Goal: Find specific fact: Find specific fact

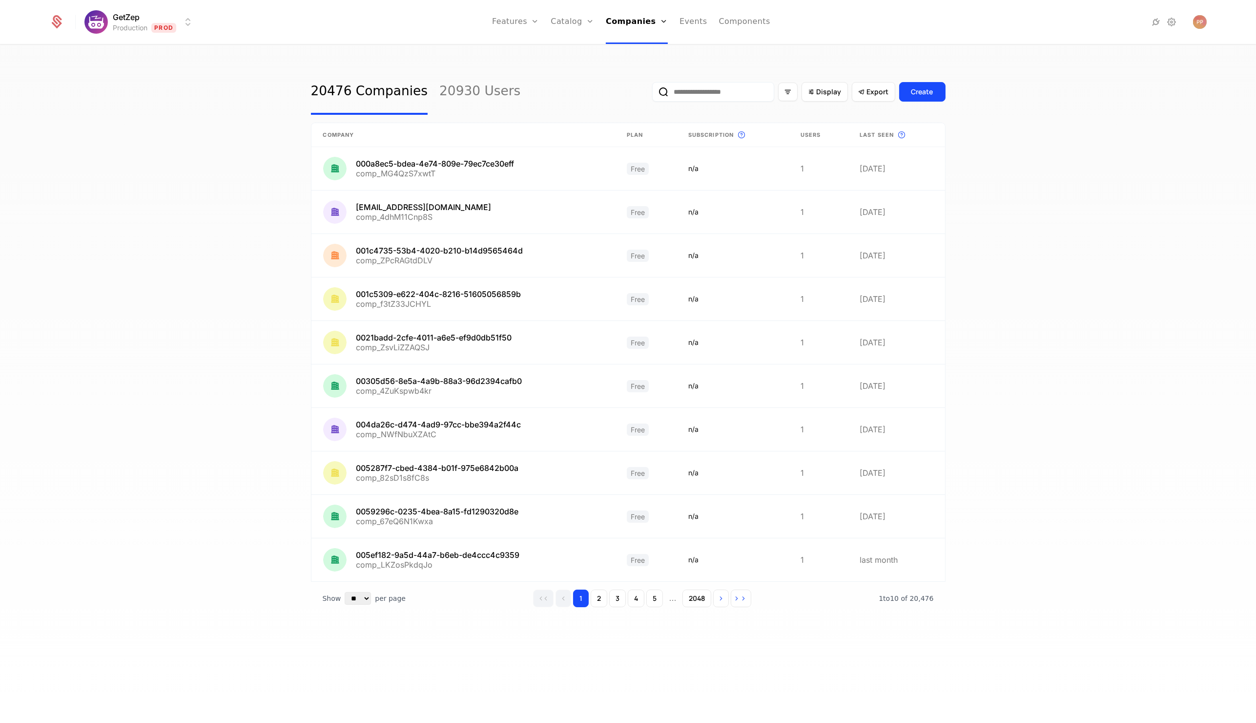
click at [686, 99] on input "email" at bounding box center [713, 92] width 122 height 20
paste input "**********"
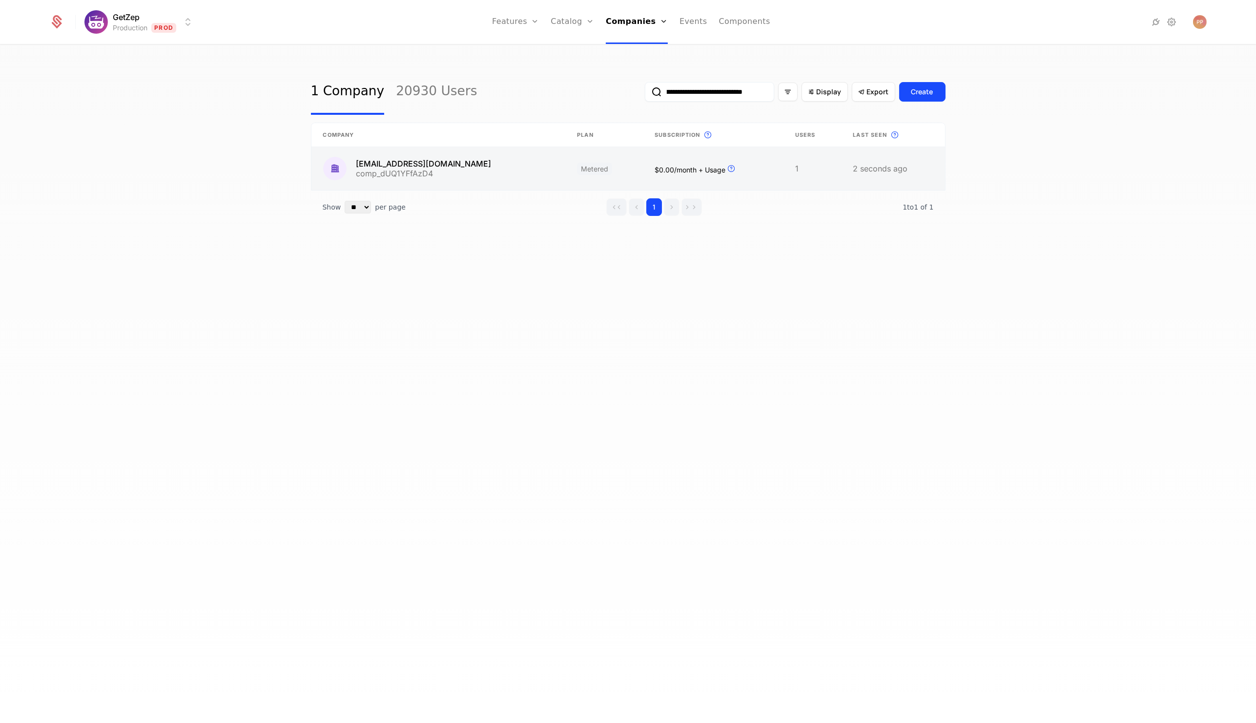
type input "**********"
click at [446, 168] on link at bounding box center [439, 168] width 254 height 43
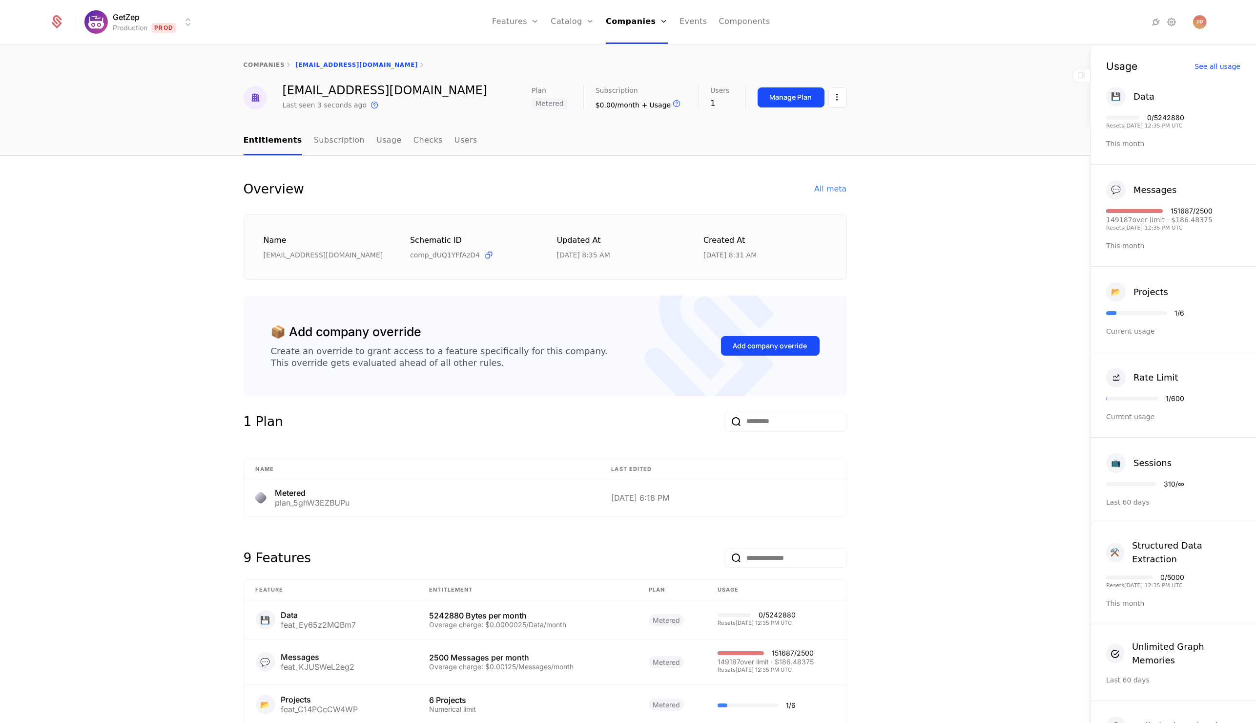
click at [83, 382] on div "Overview All meta Name [EMAIL_ADDRESS][DOMAIN_NAME] Schematic ID comp_dUQ1YFfAz…" at bounding box center [545, 603] width 1090 height 894
click at [350, 89] on div "[EMAIL_ADDRESS][DOMAIN_NAME]" at bounding box center [385, 90] width 205 height 12
copy div "[EMAIL_ADDRESS][DOMAIN_NAME]"
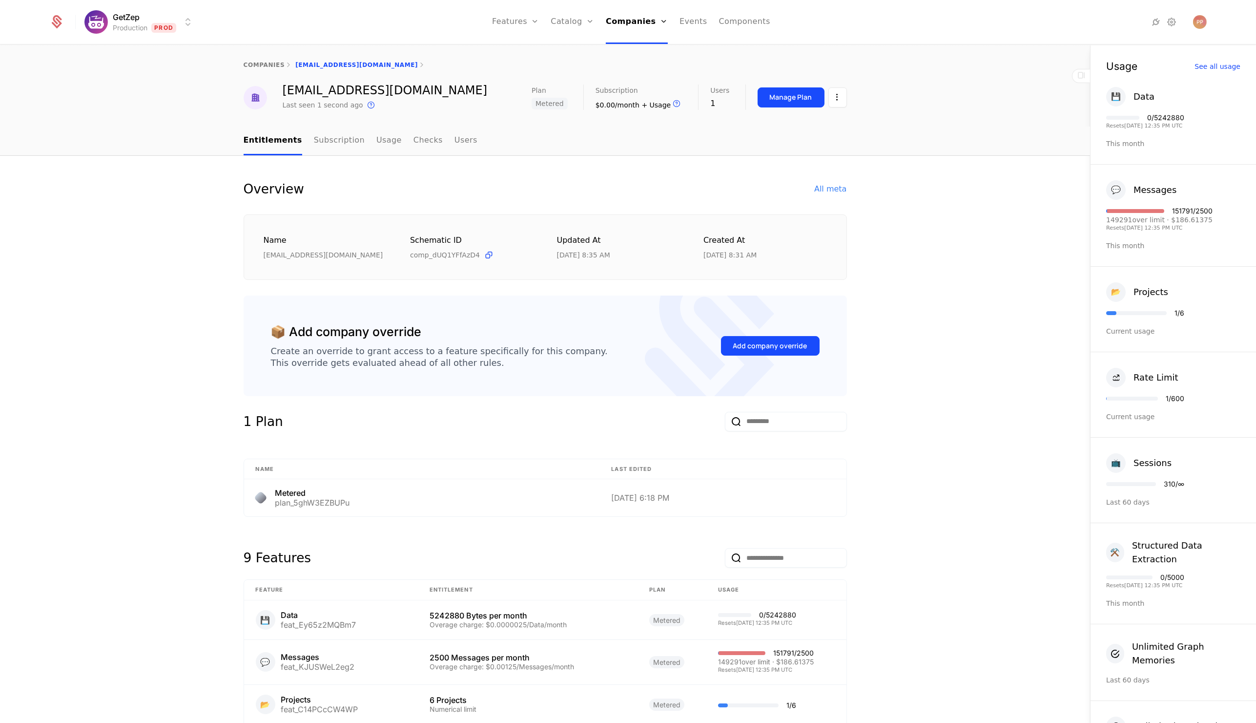
click at [148, 328] on div "Overview All meta Name [EMAIL_ADDRESS][DOMAIN_NAME] Schematic ID comp_dUQ1YFfAz…" at bounding box center [545, 603] width 1090 height 894
click at [154, 322] on div "Overview All meta Name [EMAIL_ADDRESS][DOMAIN_NAME] Schematic ID comp_dUQ1YFfAz…" at bounding box center [545, 603] width 1090 height 894
click at [832, 190] on div "All meta" at bounding box center [831, 189] width 32 height 12
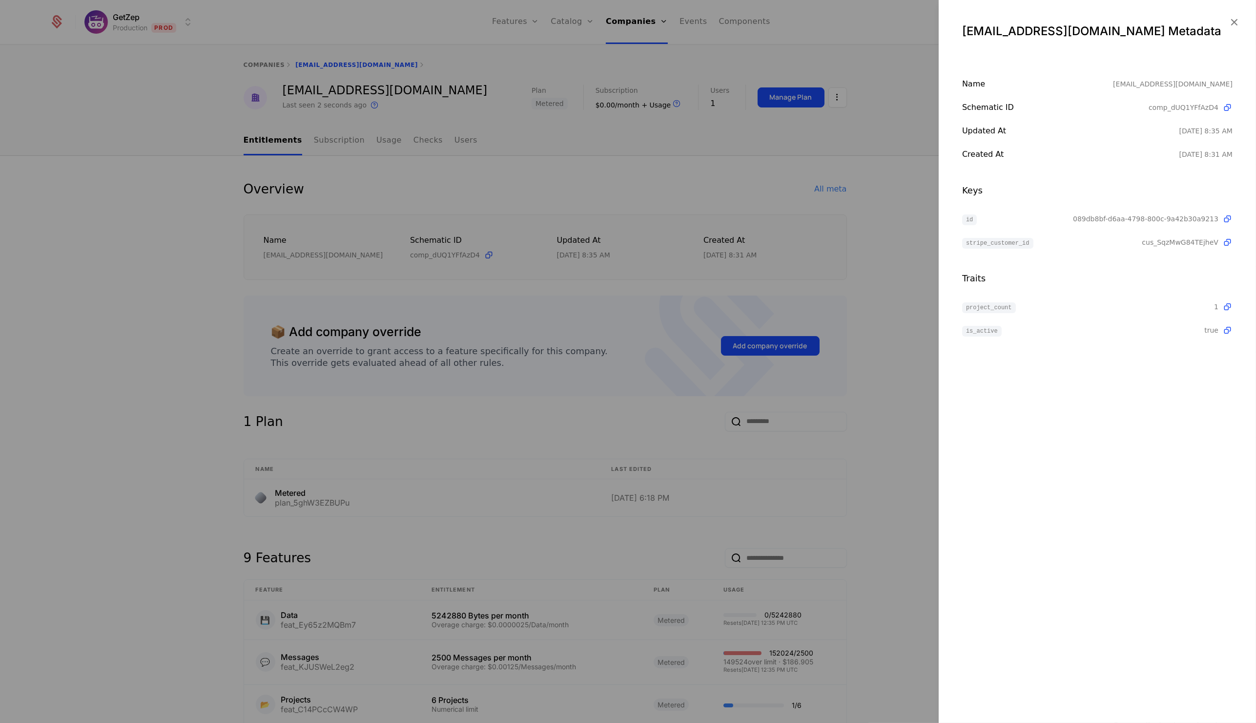
click at [1165, 237] on span "cus_SqzMwG84TEjheV" at bounding box center [1180, 242] width 77 height 10
copy span "cus_SqzMwG84TEjheV"
